Goal: Task Accomplishment & Management: Manage account settings

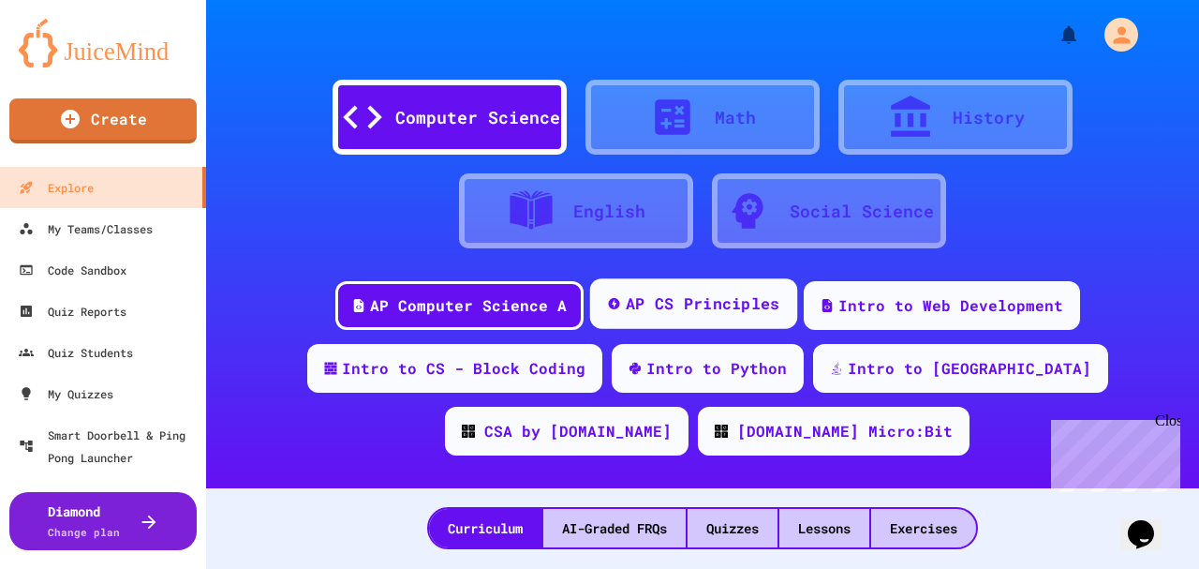
click at [660, 302] on div "AP CS Principles" at bounding box center [702, 303] width 155 height 23
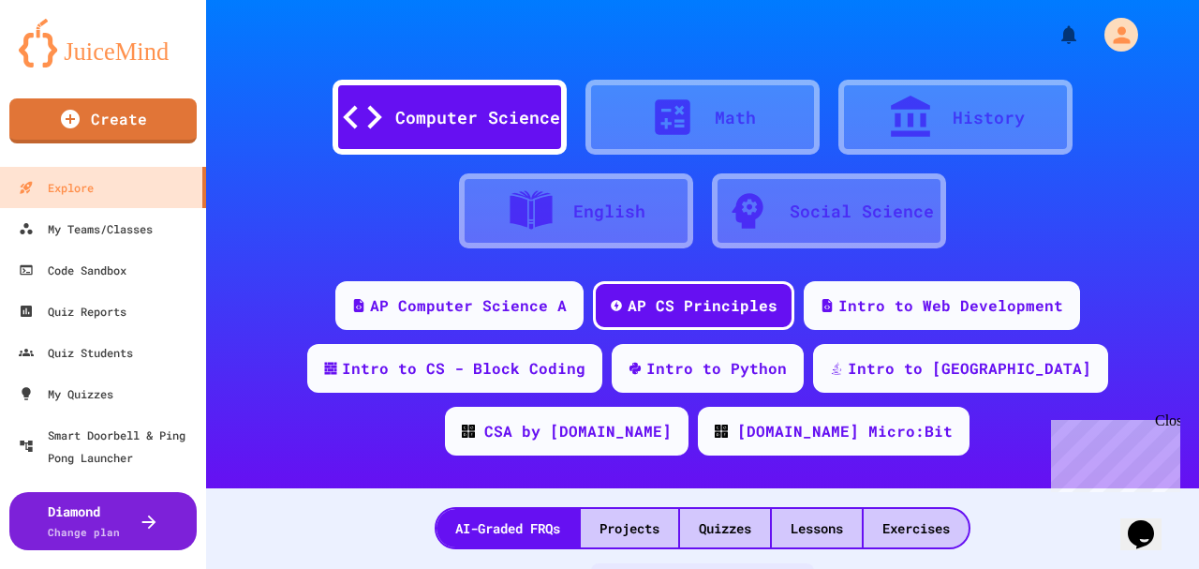
scroll to position [187, 0]
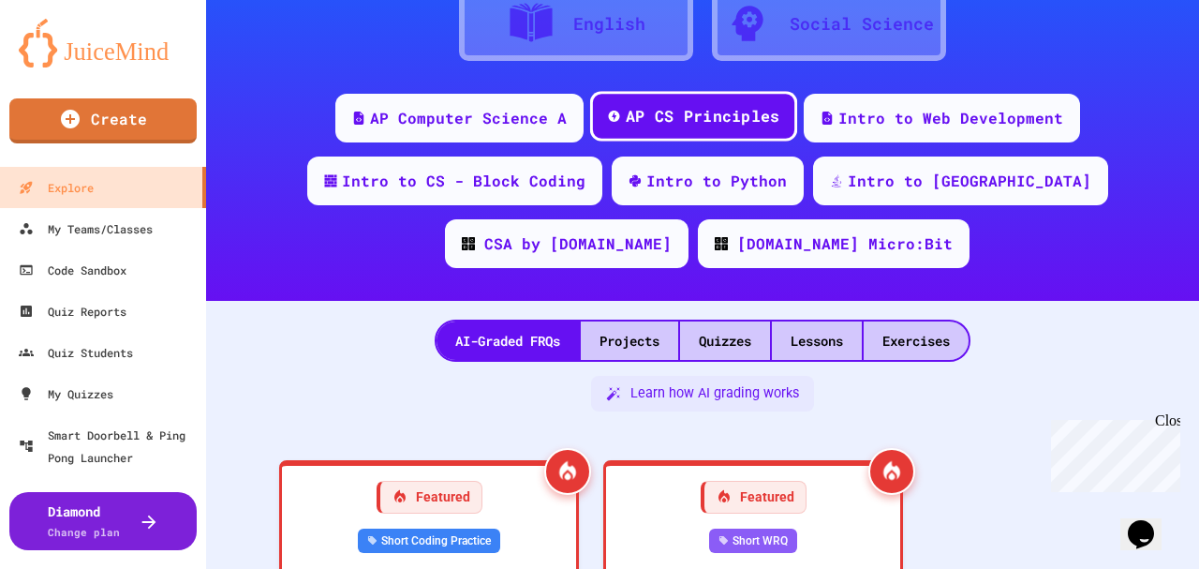
click at [731, 120] on div "AP CS Principles" at bounding box center [702, 116] width 155 height 23
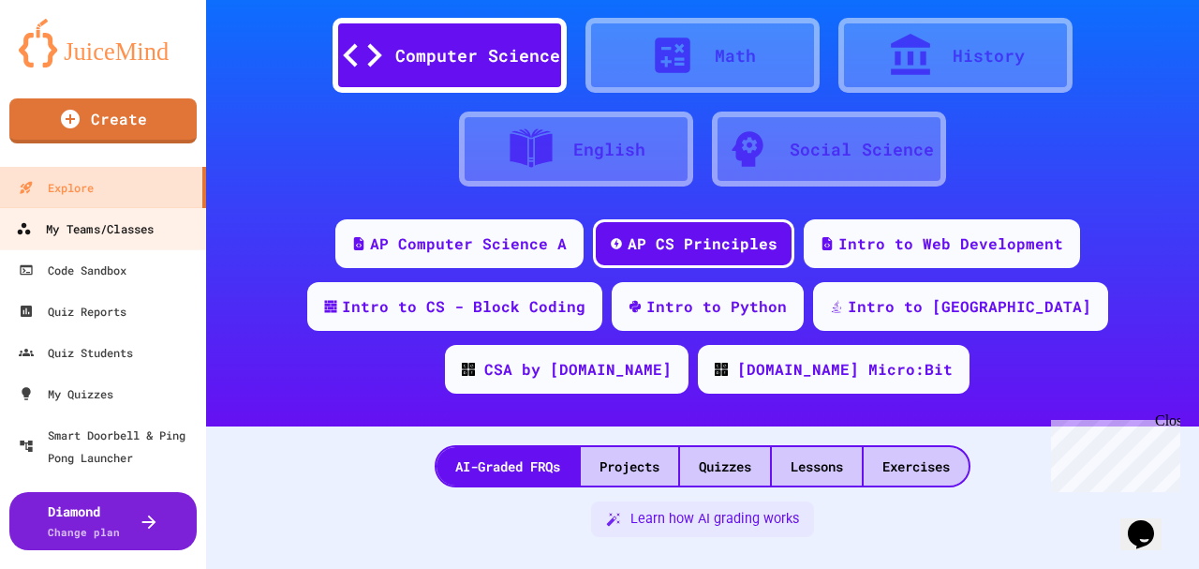
click at [135, 230] on div "My Teams/Classes" at bounding box center [85, 228] width 138 height 23
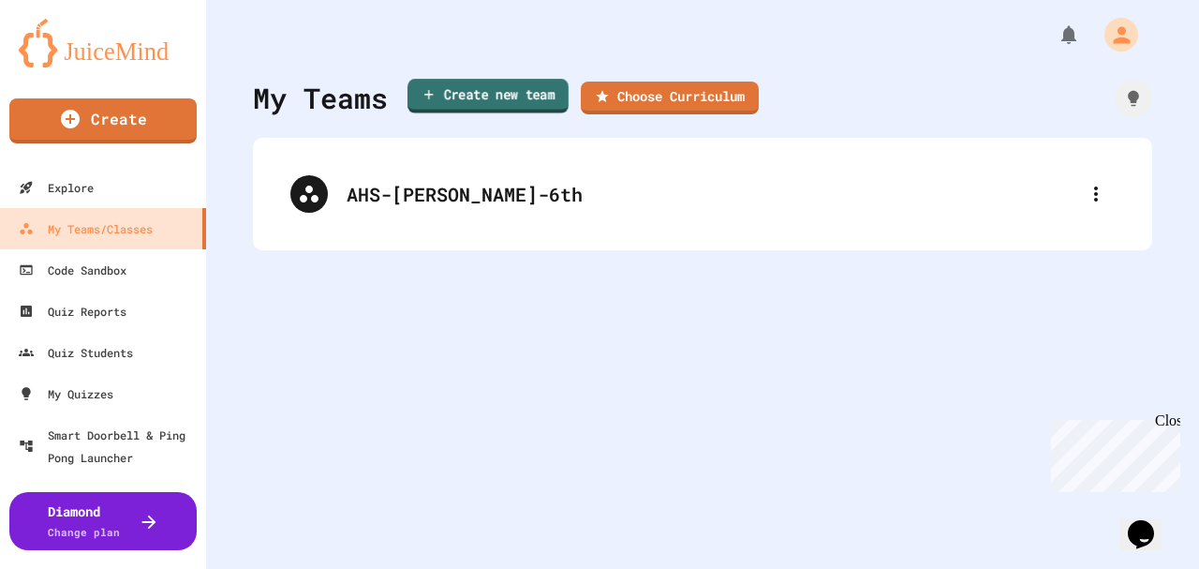
click at [433, 96] on icon at bounding box center [429, 94] width 15 height 16
type input "**********"
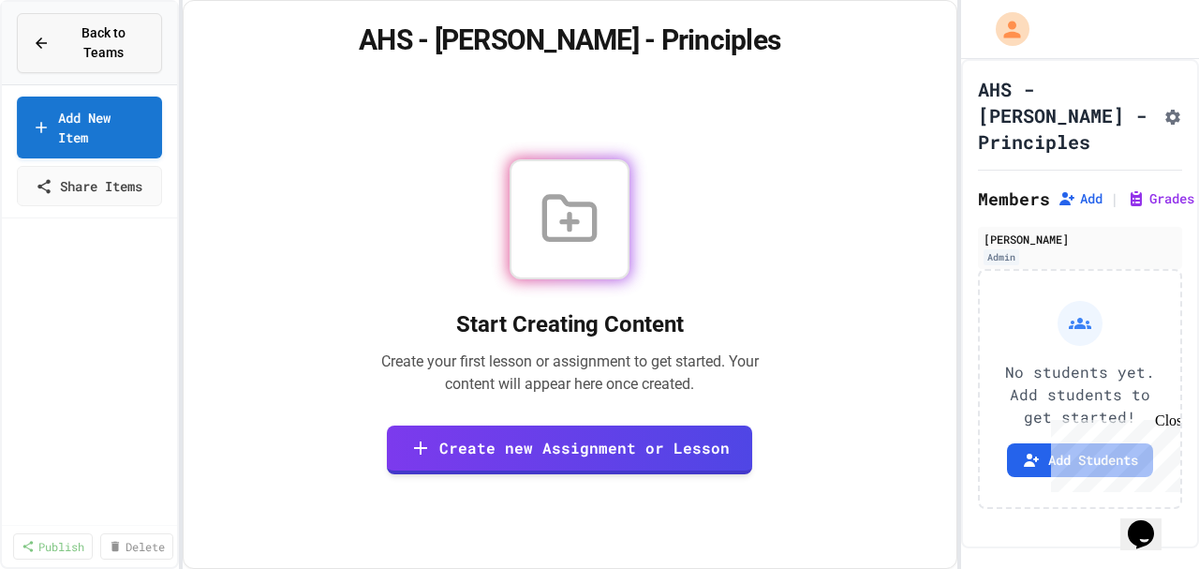
click at [87, 36] on span "Back to Teams" at bounding box center [103, 42] width 85 height 39
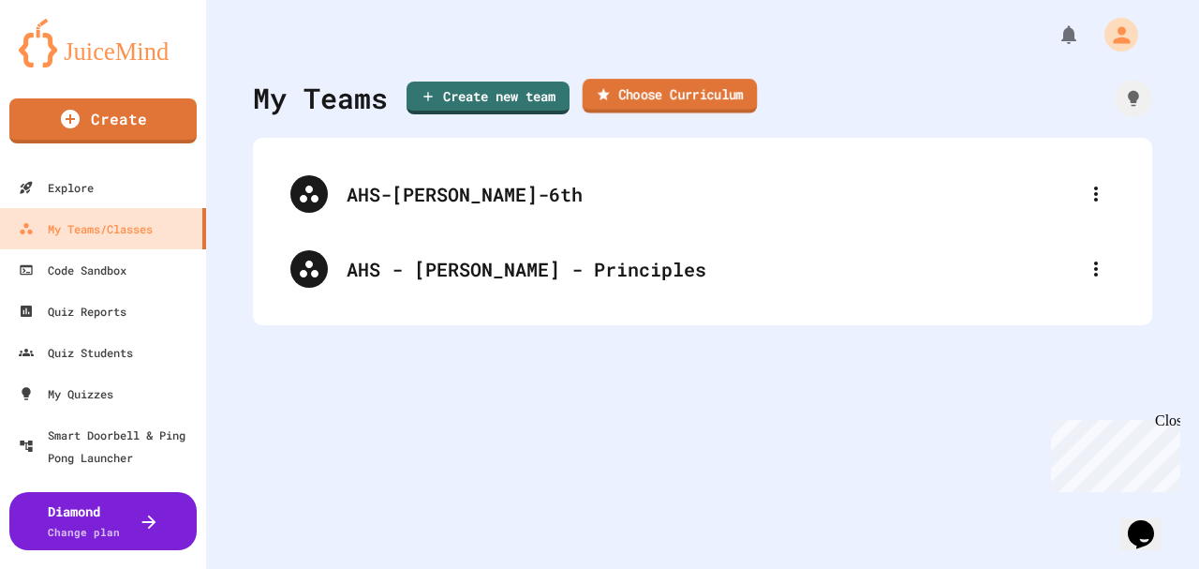
click at [654, 97] on link "Choose Curriculum" at bounding box center [670, 96] width 175 height 35
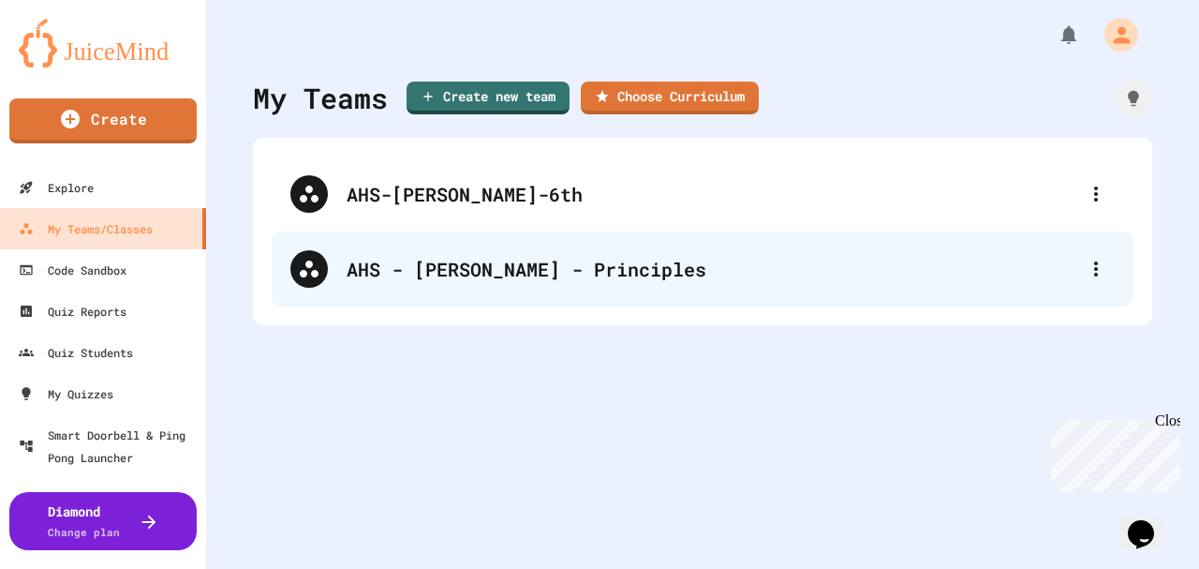
click at [496, 268] on div "AHS - [PERSON_NAME] - Principles" at bounding box center [712, 269] width 731 height 28
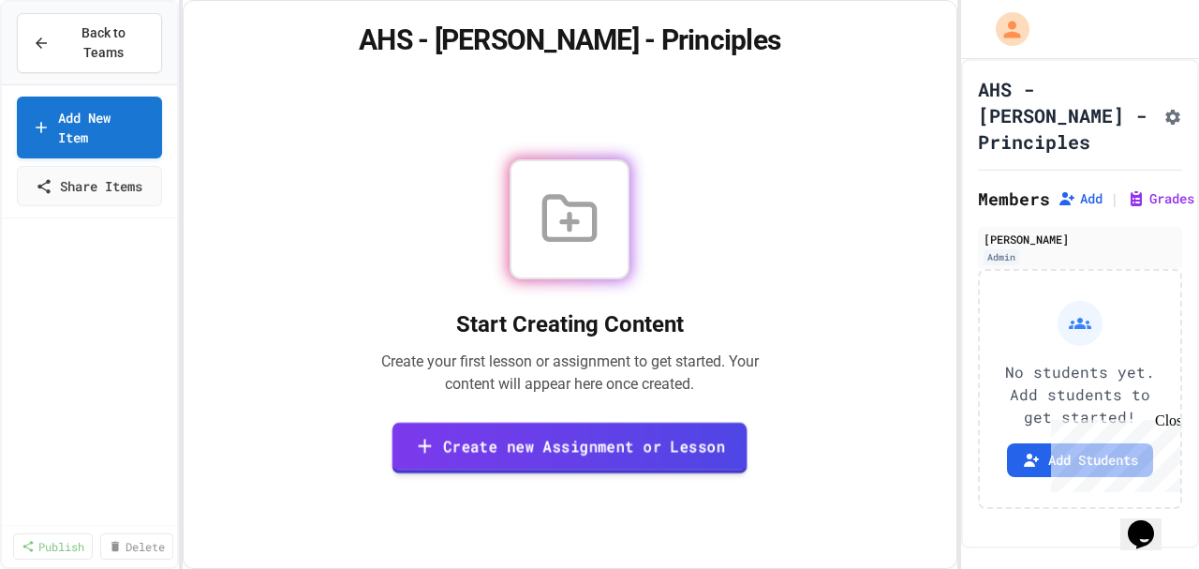
click at [585, 445] on link "Create new Assignment or Lesson" at bounding box center [570, 448] width 355 height 52
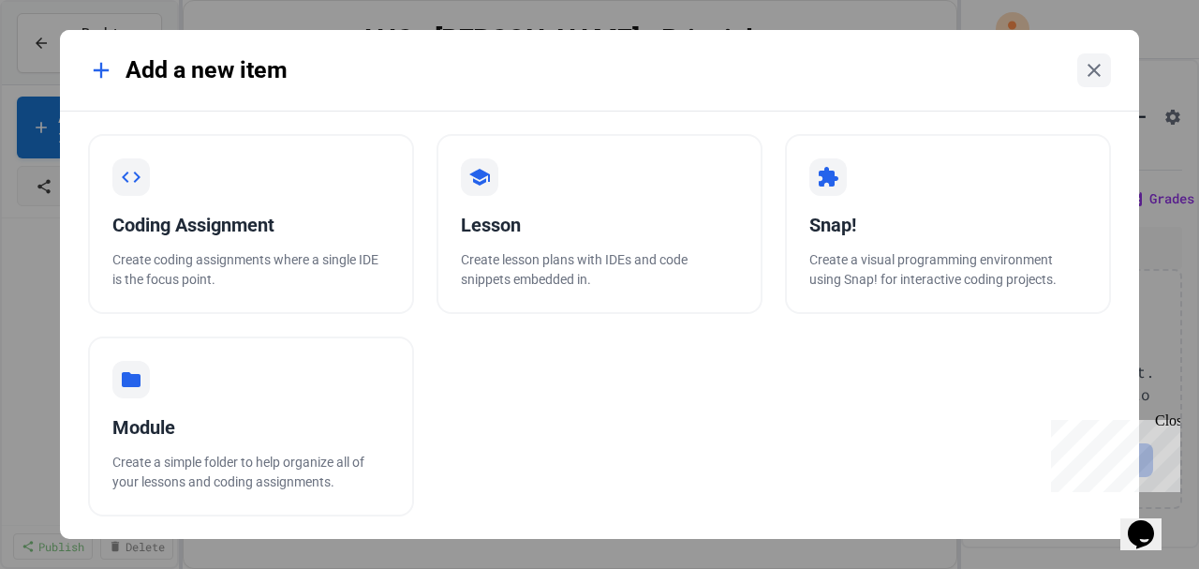
click at [96, 69] on icon at bounding box center [101, 70] width 26 height 26
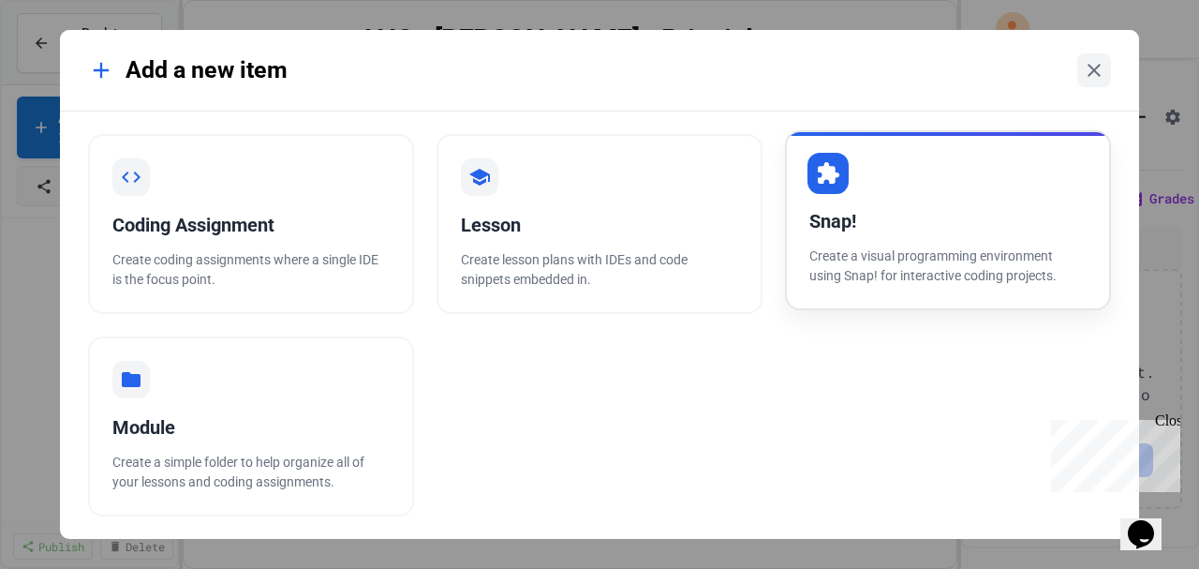
click at [846, 233] on div "Snap!" at bounding box center [948, 221] width 277 height 28
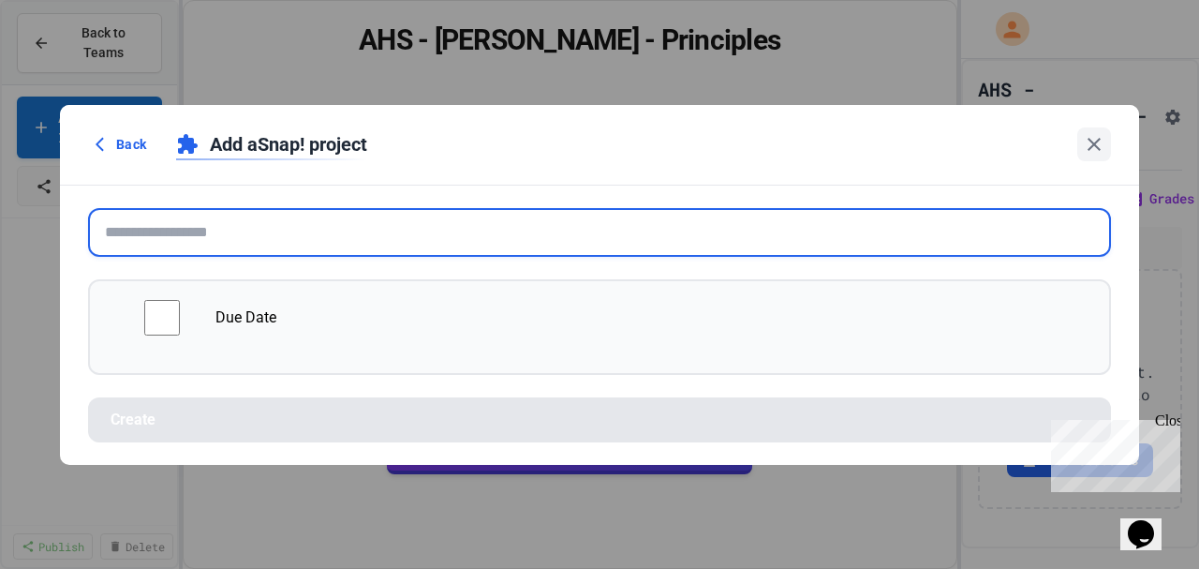
click at [195, 225] on input "text" at bounding box center [599, 232] width 1023 height 49
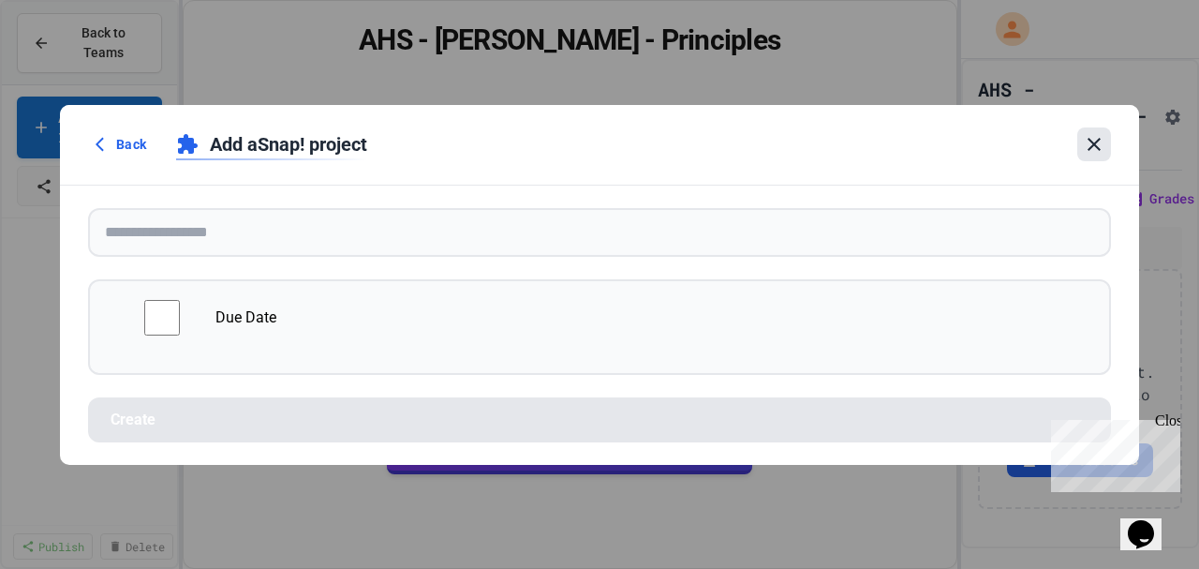
click at [1083, 144] on icon at bounding box center [1094, 144] width 22 height 22
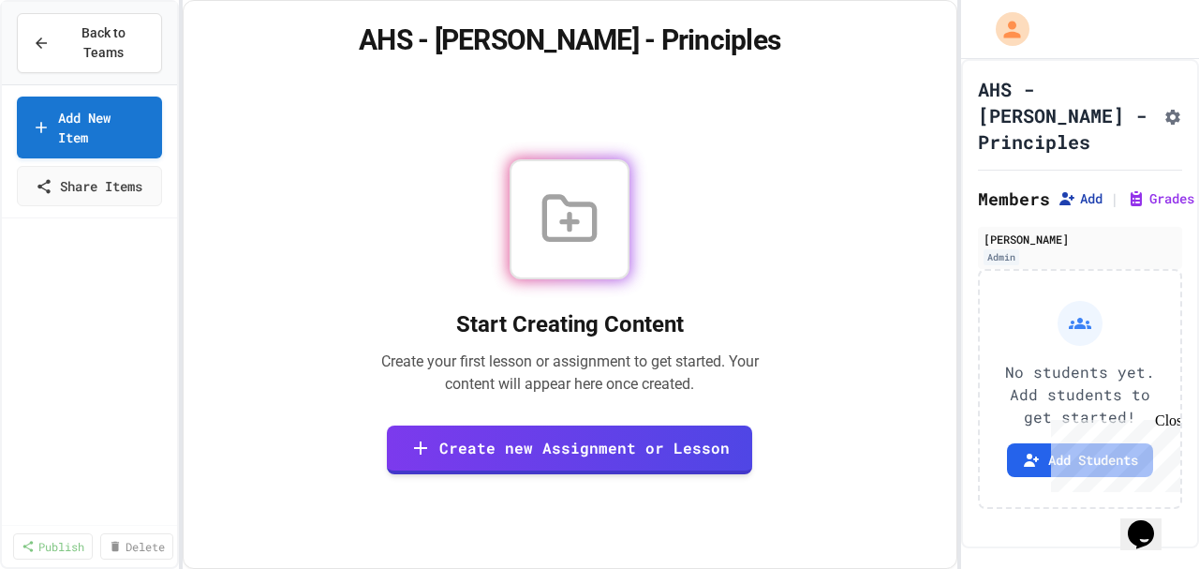
click at [1083, 189] on button "Add" at bounding box center [1080, 198] width 45 height 19
click at [588, 447] on link "Create new Assignment or Lesson" at bounding box center [570, 448] width 364 height 52
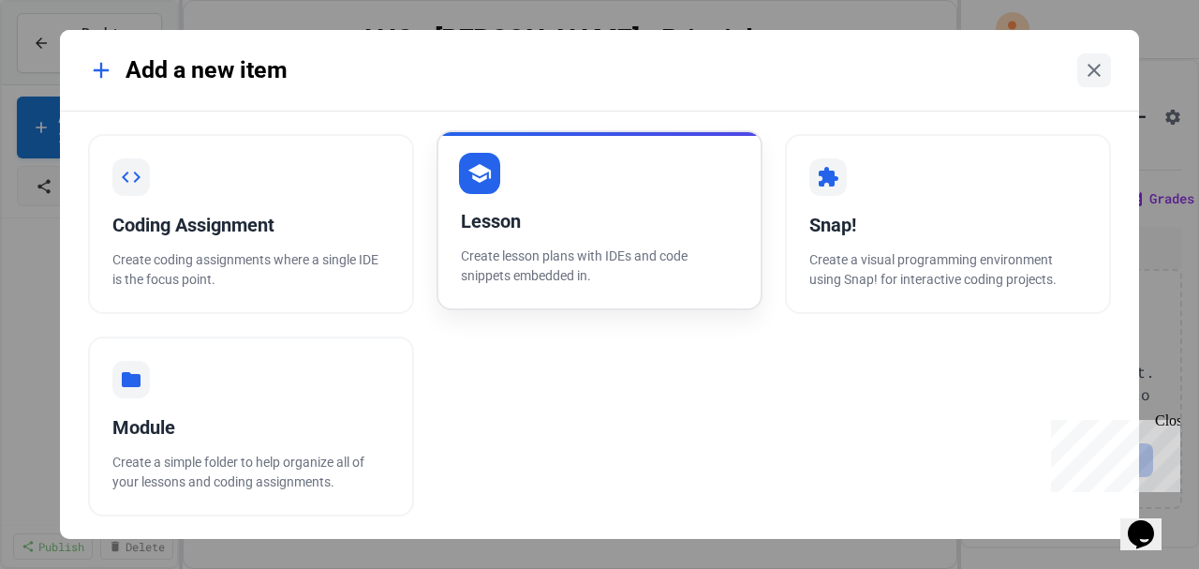
click at [534, 217] on div "Lesson" at bounding box center [599, 221] width 277 height 28
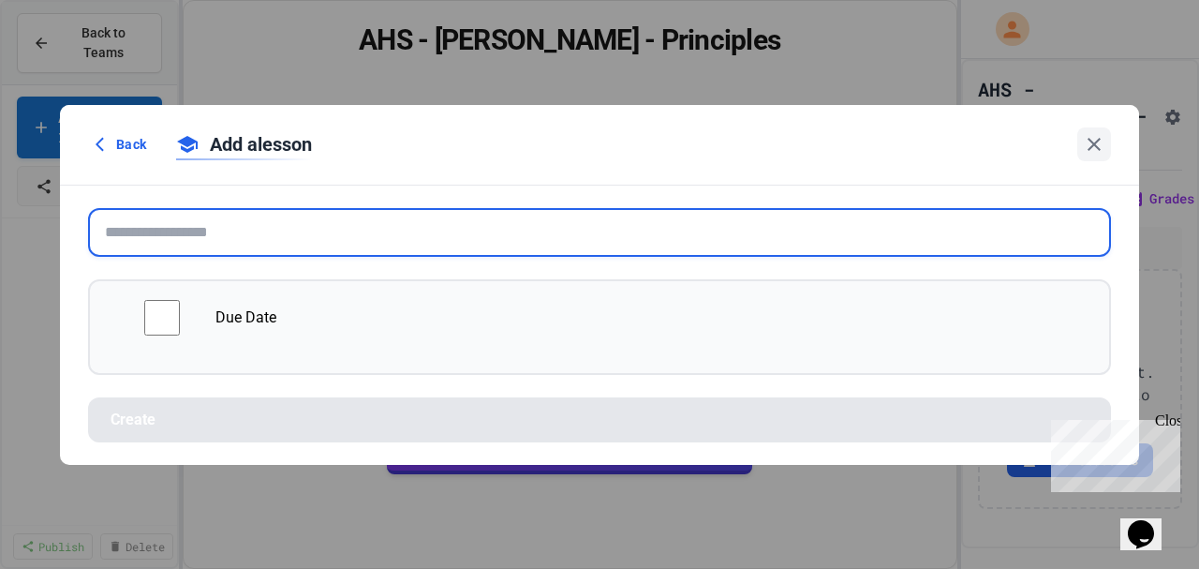
click at [227, 233] on input "text" at bounding box center [599, 232] width 1023 height 49
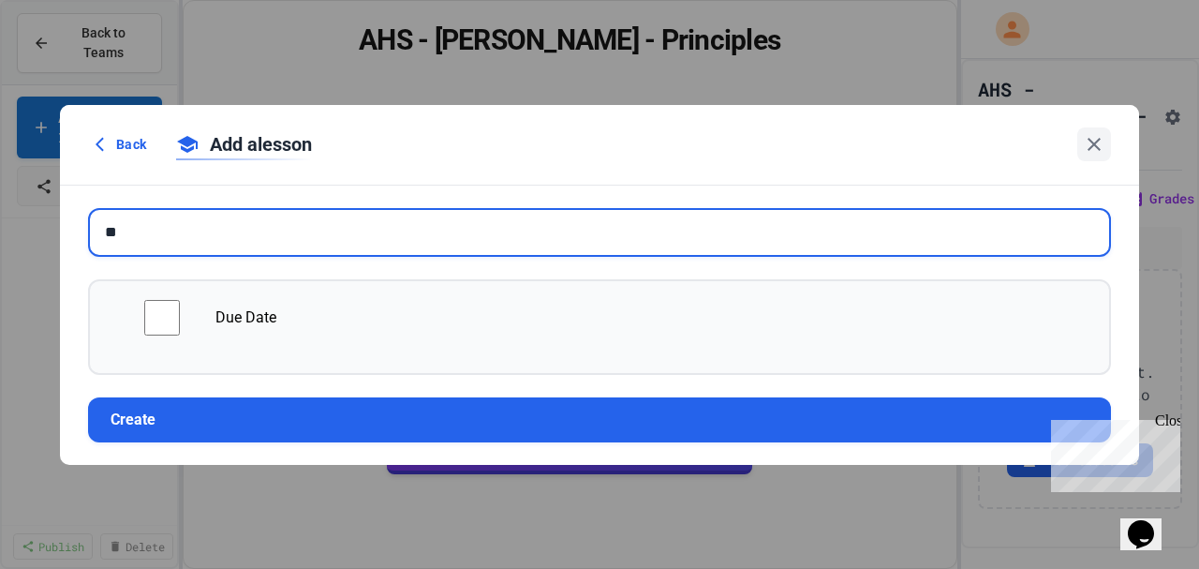
type input "*"
type input "**********"
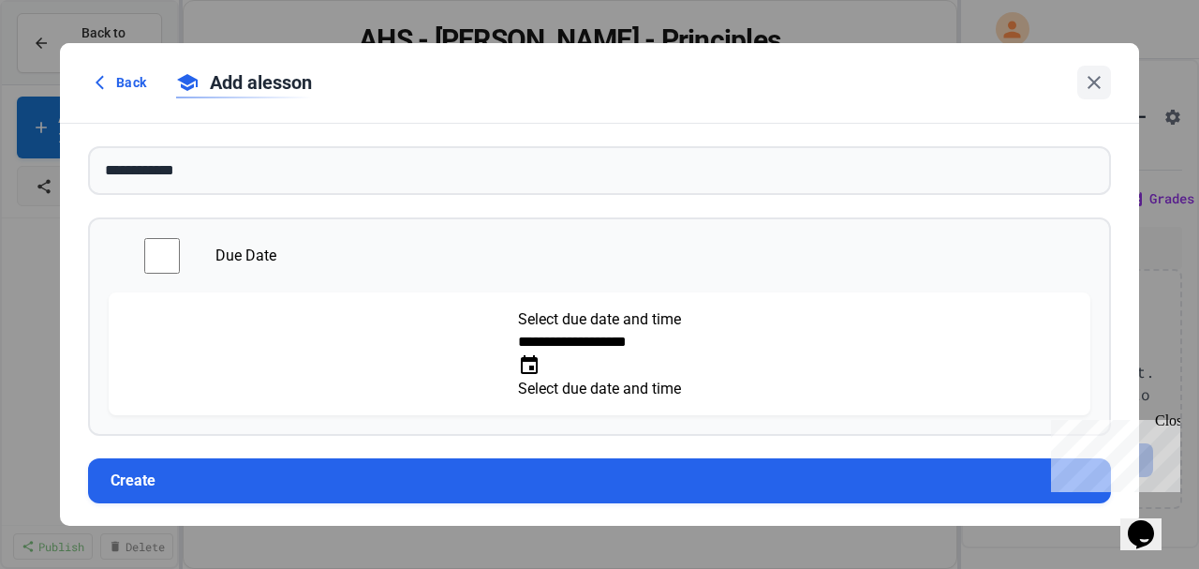
click at [518, 351] on input "**********" at bounding box center [593, 342] width 150 height 22
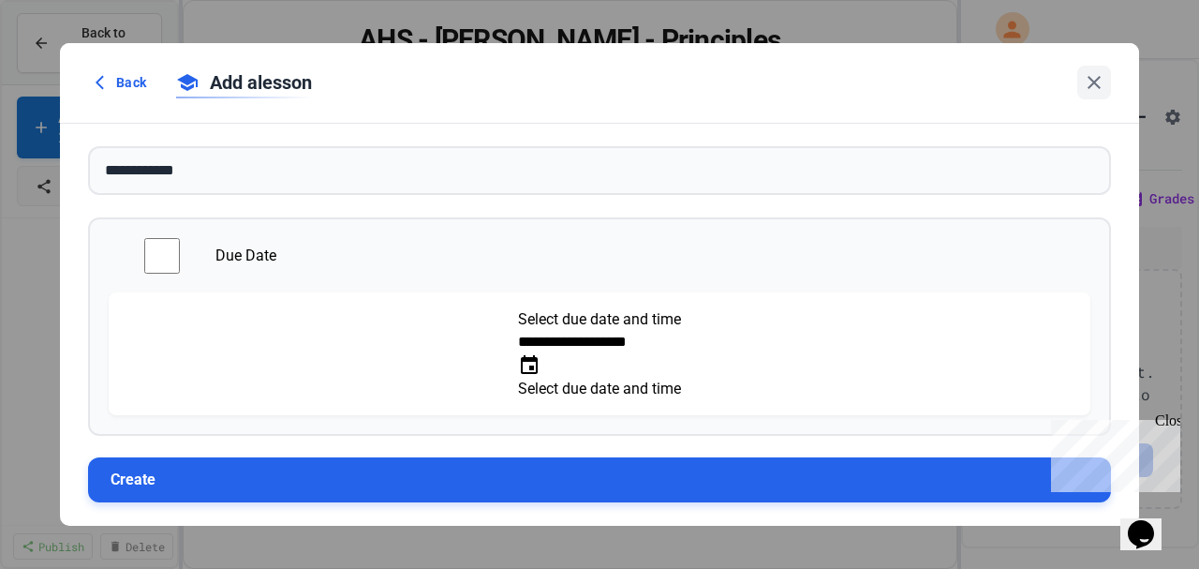
type input "**********"
click at [311, 457] on button "Create" at bounding box center [599, 479] width 1023 height 45
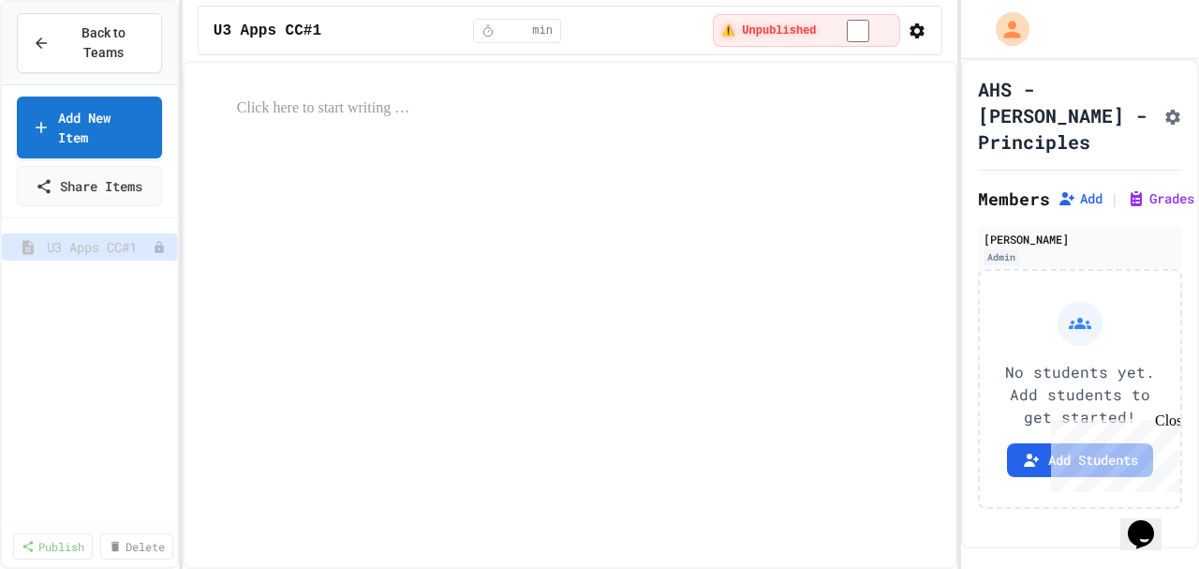
click at [916, 28] on icon "button" at bounding box center [917, 30] width 15 height 15
click at [860, 568] on div at bounding box center [599, 571] width 1199 height 0
click at [96, 32] on span "Back to Teams" at bounding box center [103, 42] width 85 height 39
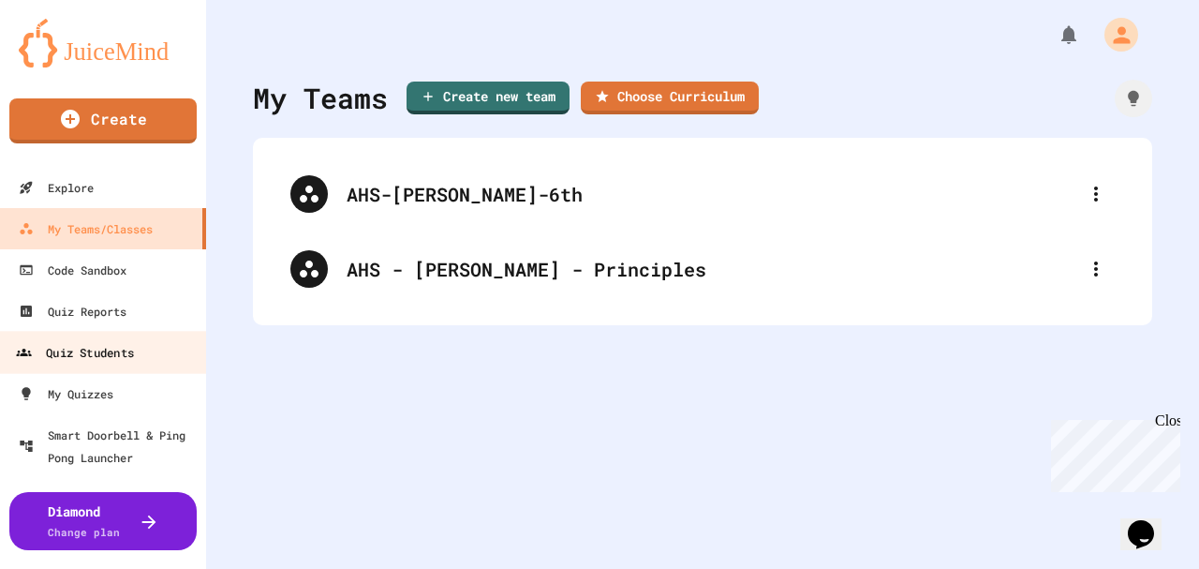
click at [96, 354] on div "Quiz Students" at bounding box center [75, 352] width 118 height 23
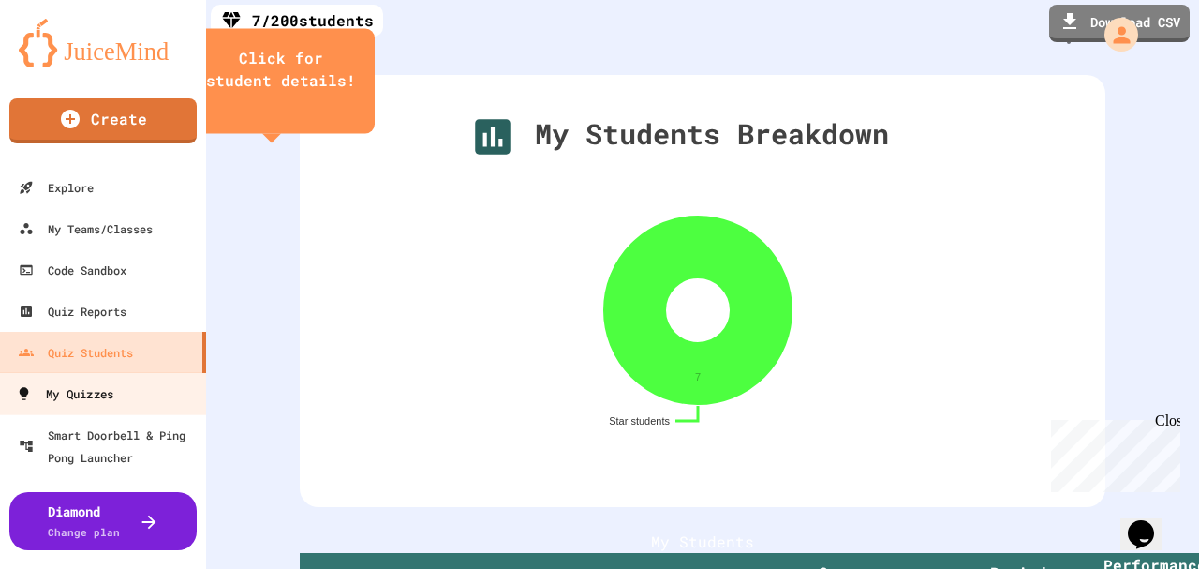
click at [91, 395] on div "My Quizzes" at bounding box center [64, 393] width 97 height 23
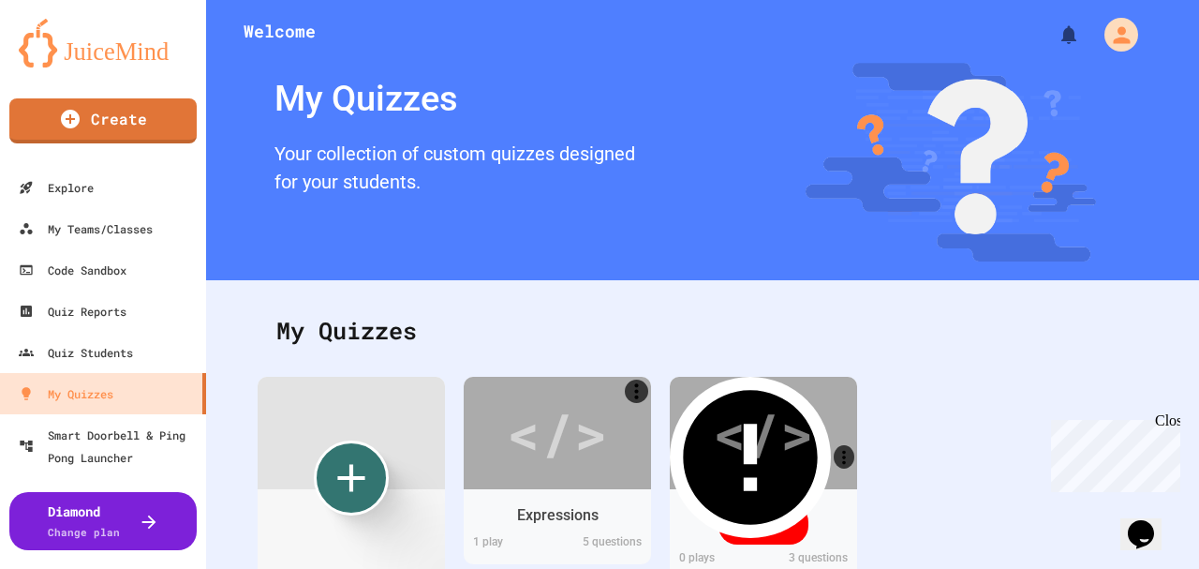
scroll to position [81, 0]
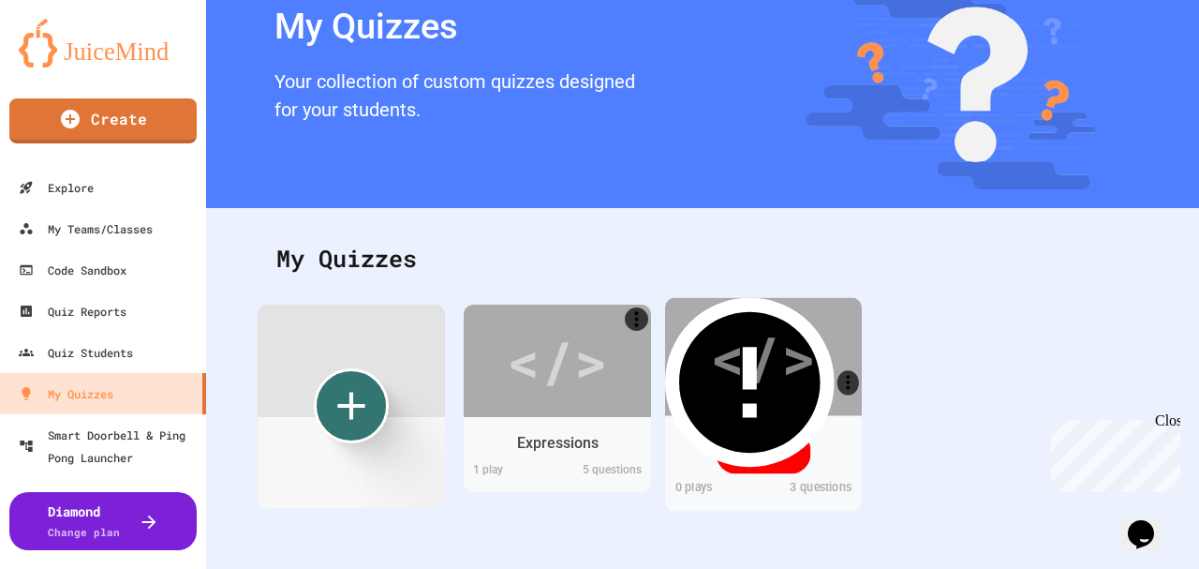
click at [764, 445] on div "Draft" at bounding box center [764, 451] width 95 height 43
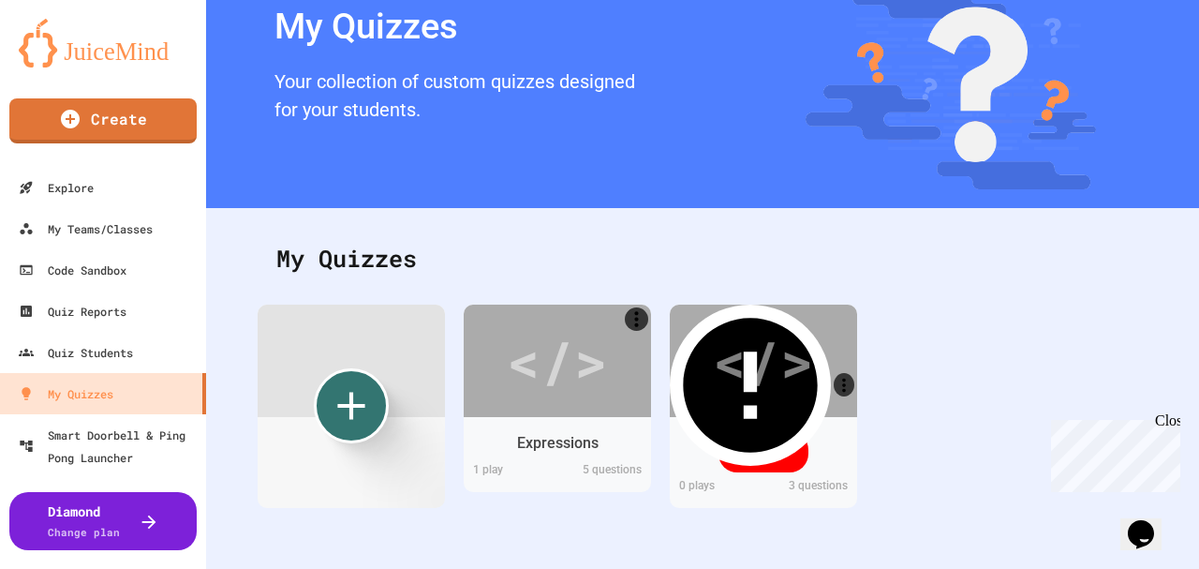
click at [354, 380] on icon "Create new" at bounding box center [351, 406] width 56 height 56
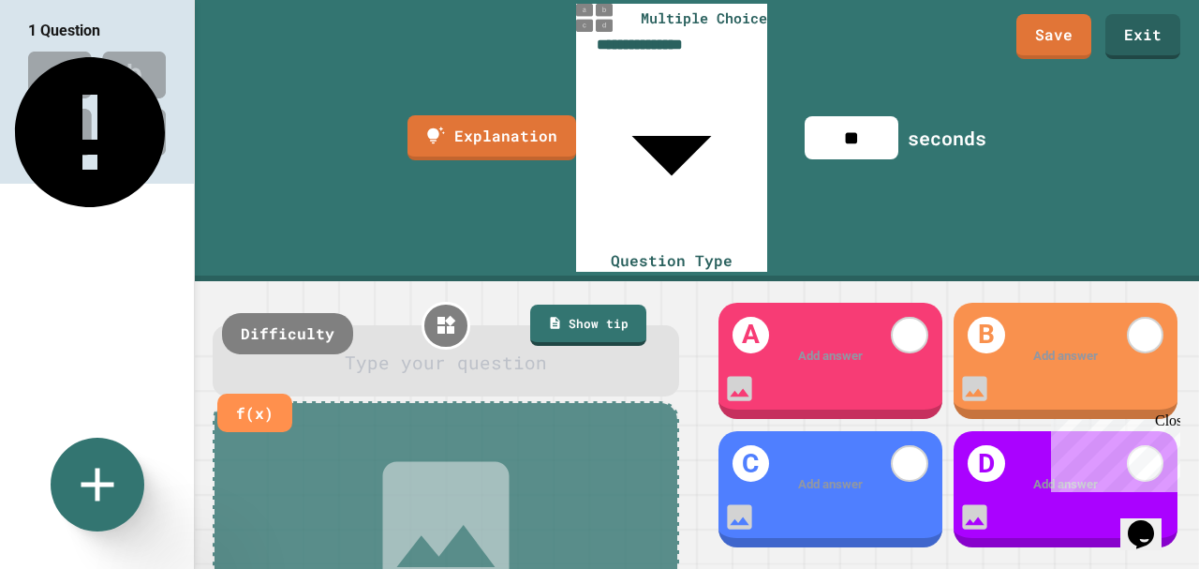
click at [395, 349] on div at bounding box center [446, 363] width 417 height 28
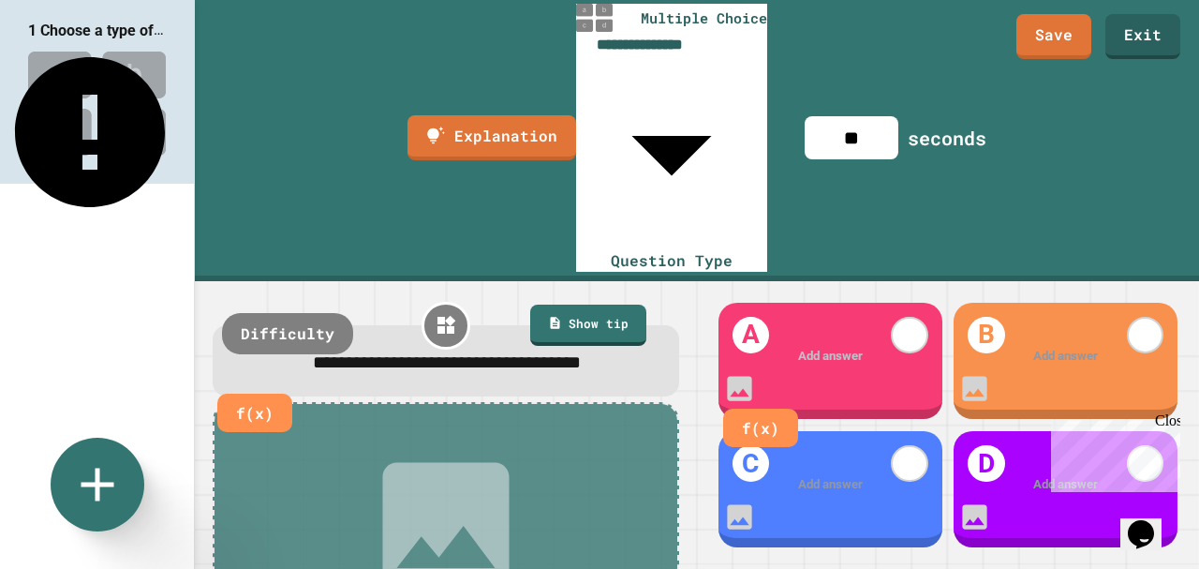
click at [857, 347] on div at bounding box center [830, 357] width 173 height 20
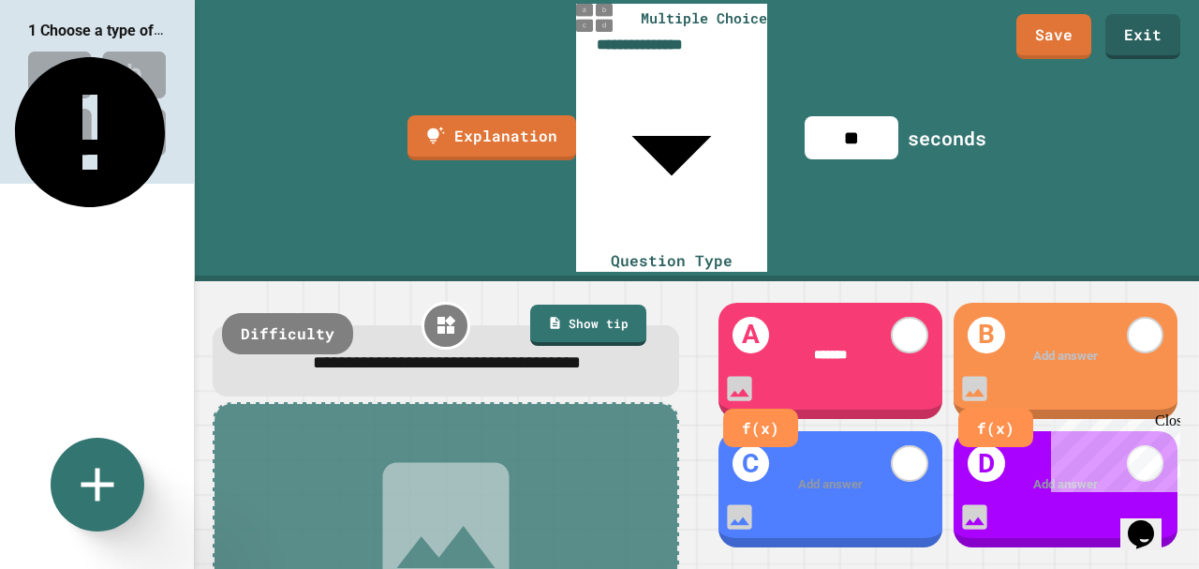
click at [1085, 347] on div at bounding box center [1066, 357] width 173 height 20
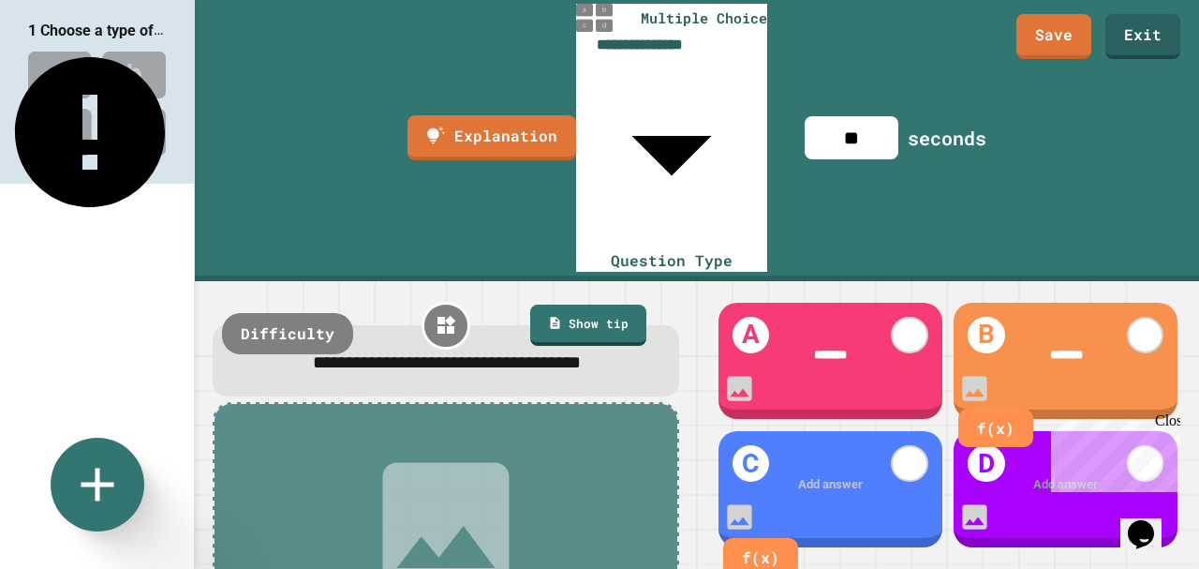
click at [834, 475] on div at bounding box center [830, 484] width 173 height 19
click at [1029, 475] on div at bounding box center [1066, 484] width 173 height 19
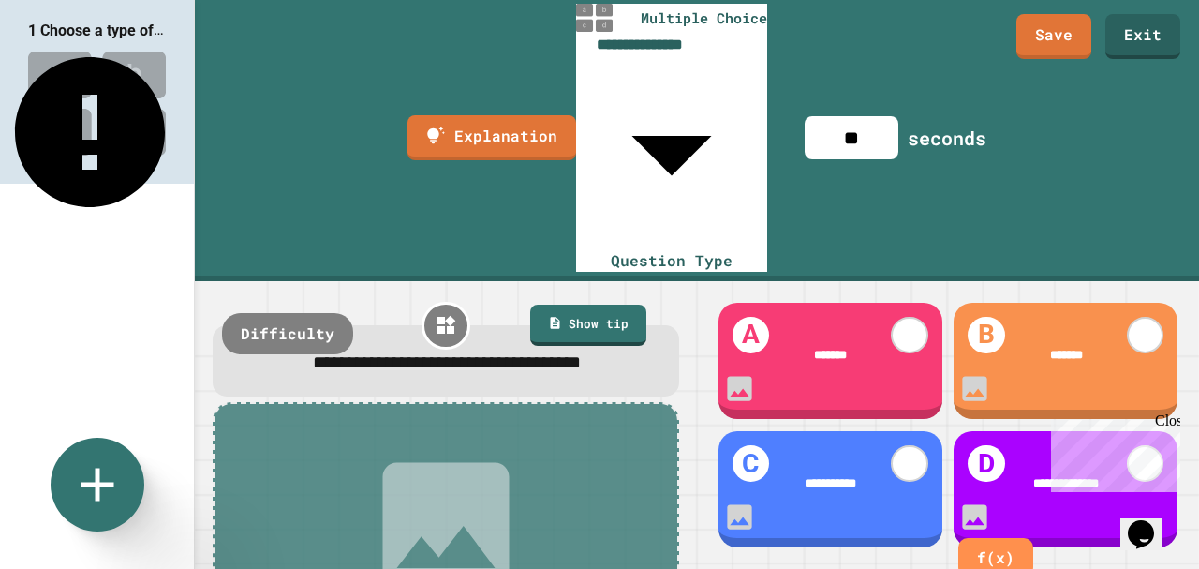
click at [849, 347] on div "*******" at bounding box center [830, 356] width 173 height 19
drag, startPoint x: 853, startPoint y: 201, endPoint x: 809, endPoint y: 203, distance: 44.1
click at [809, 347] on div "*******" at bounding box center [830, 357] width 173 height 20
